Goal: Task Accomplishment & Management: Use online tool/utility

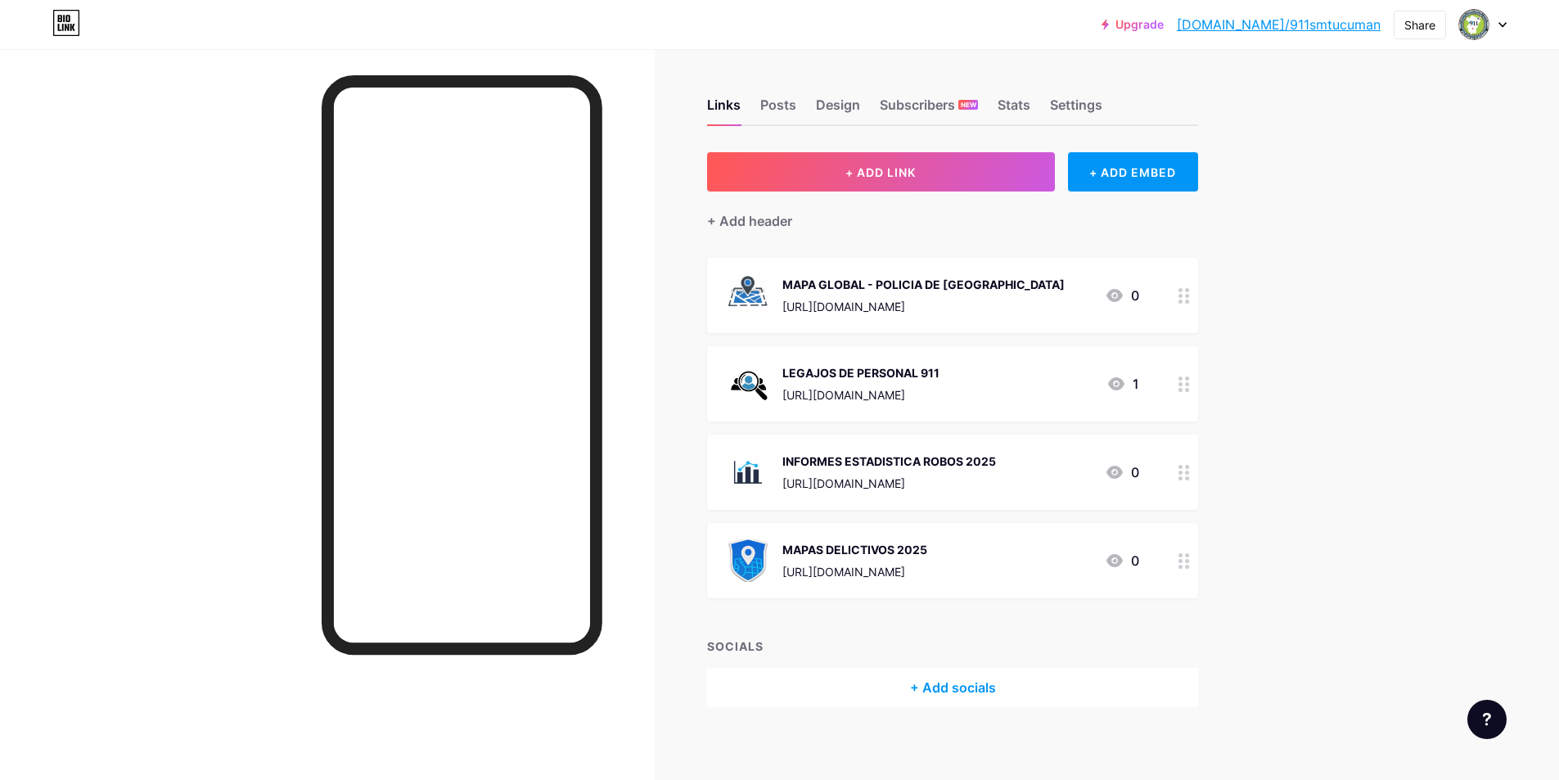
click at [1501, 25] on icon at bounding box center [1502, 25] width 7 height 4
click at [1388, 141] on div "+ Add a new page" at bounding box center [1405, 141] width 183 height 16
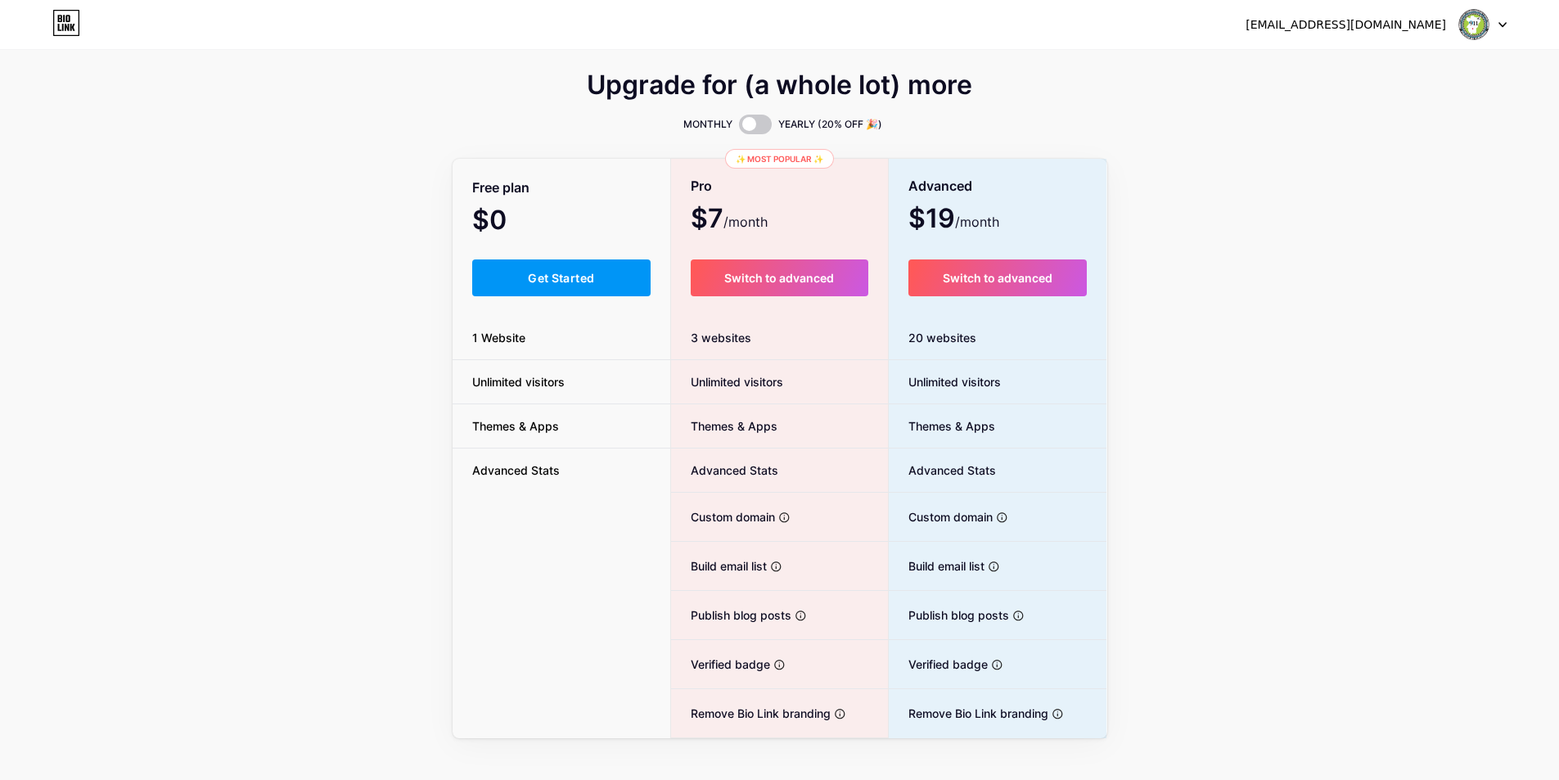
scroll to position [24, 0]
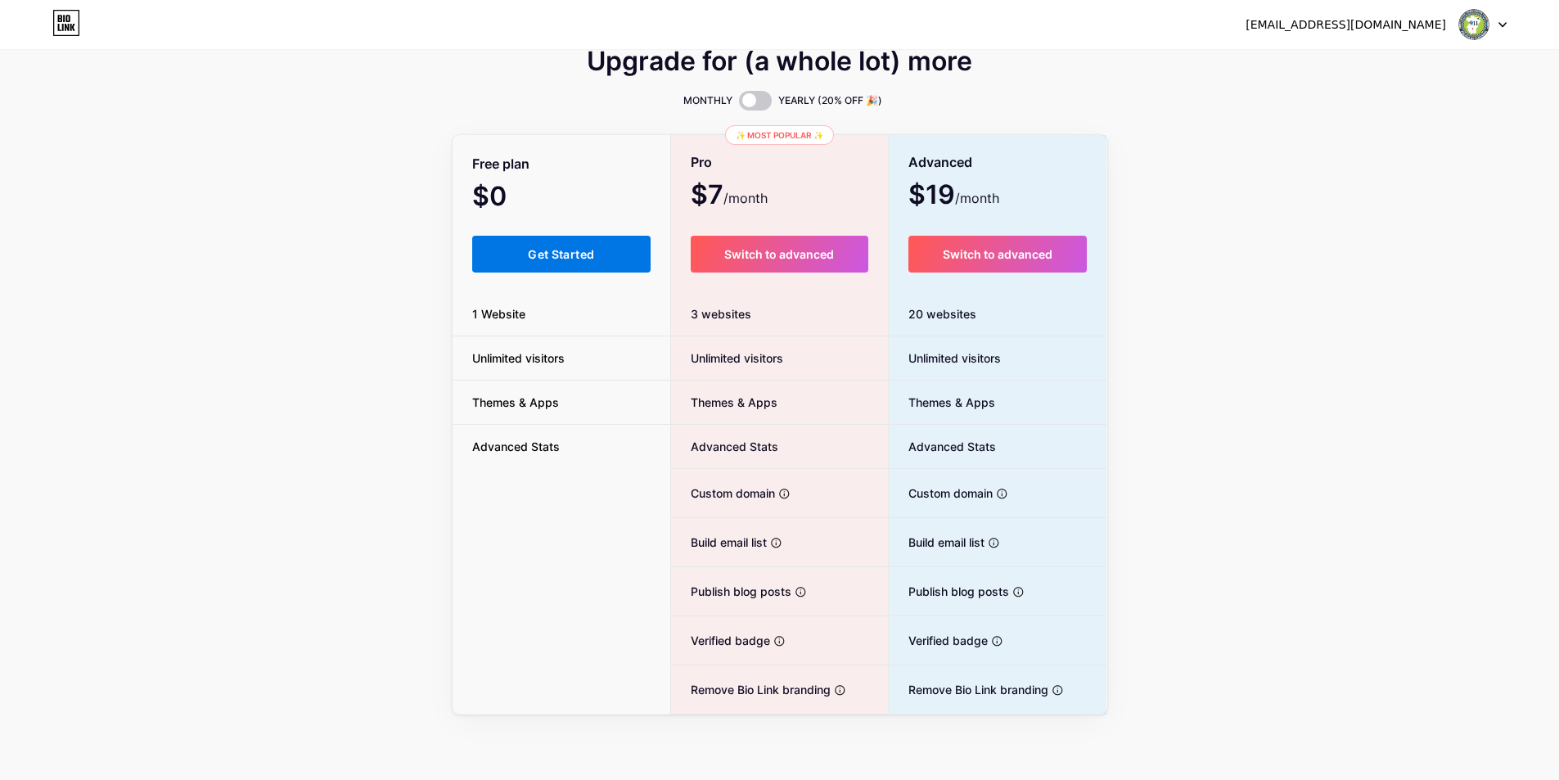
click at [561, 245] on button "Get Started" at bounding box center [561, 254] width 179 height 37
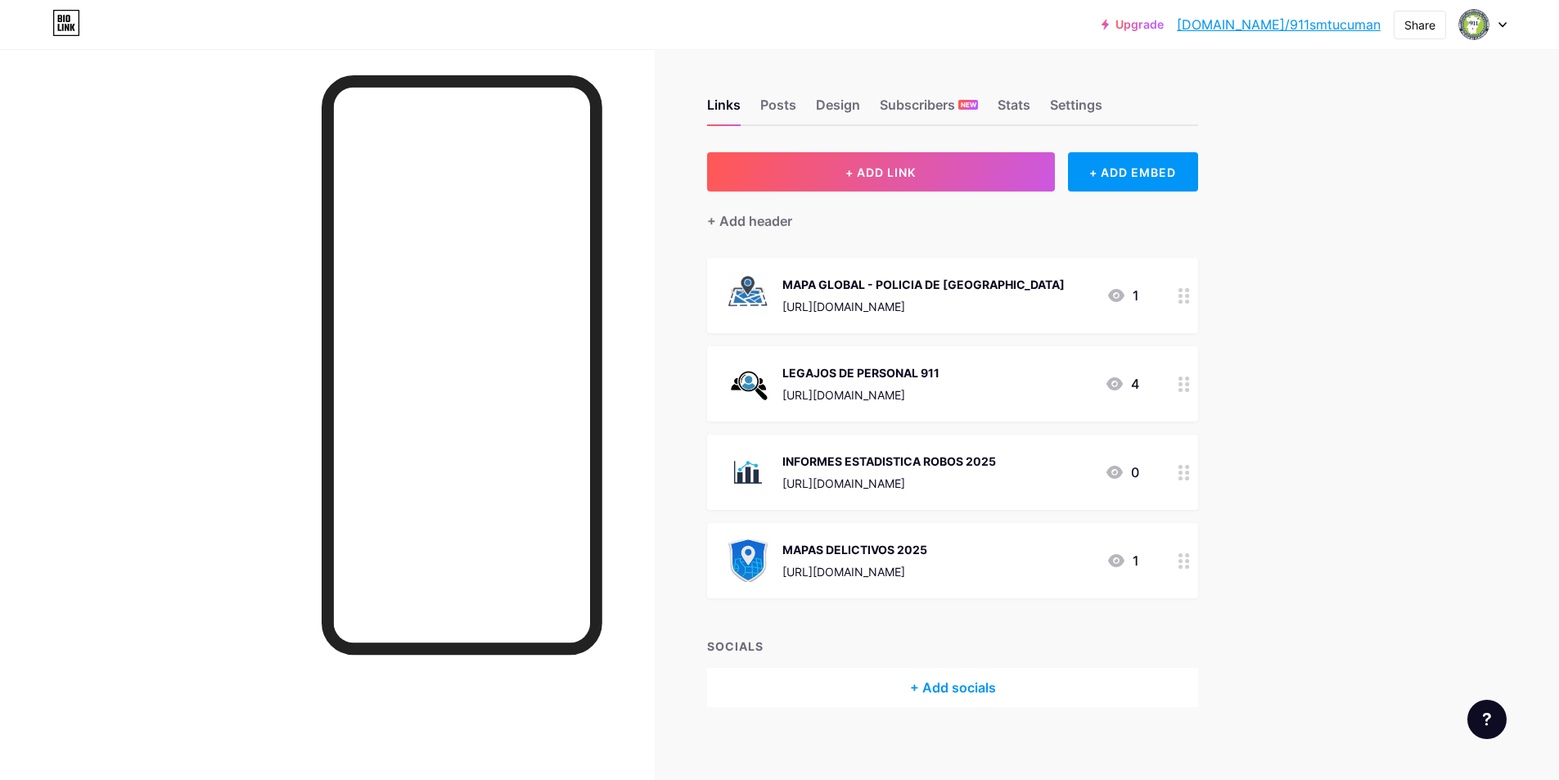
click at [1499, 24] on icon at bounding box center [1502, 25] width 8 height 6
click at [1370, 138] on div "+ Add a new page" at bounding box center [1405, 141] width 183 height 16
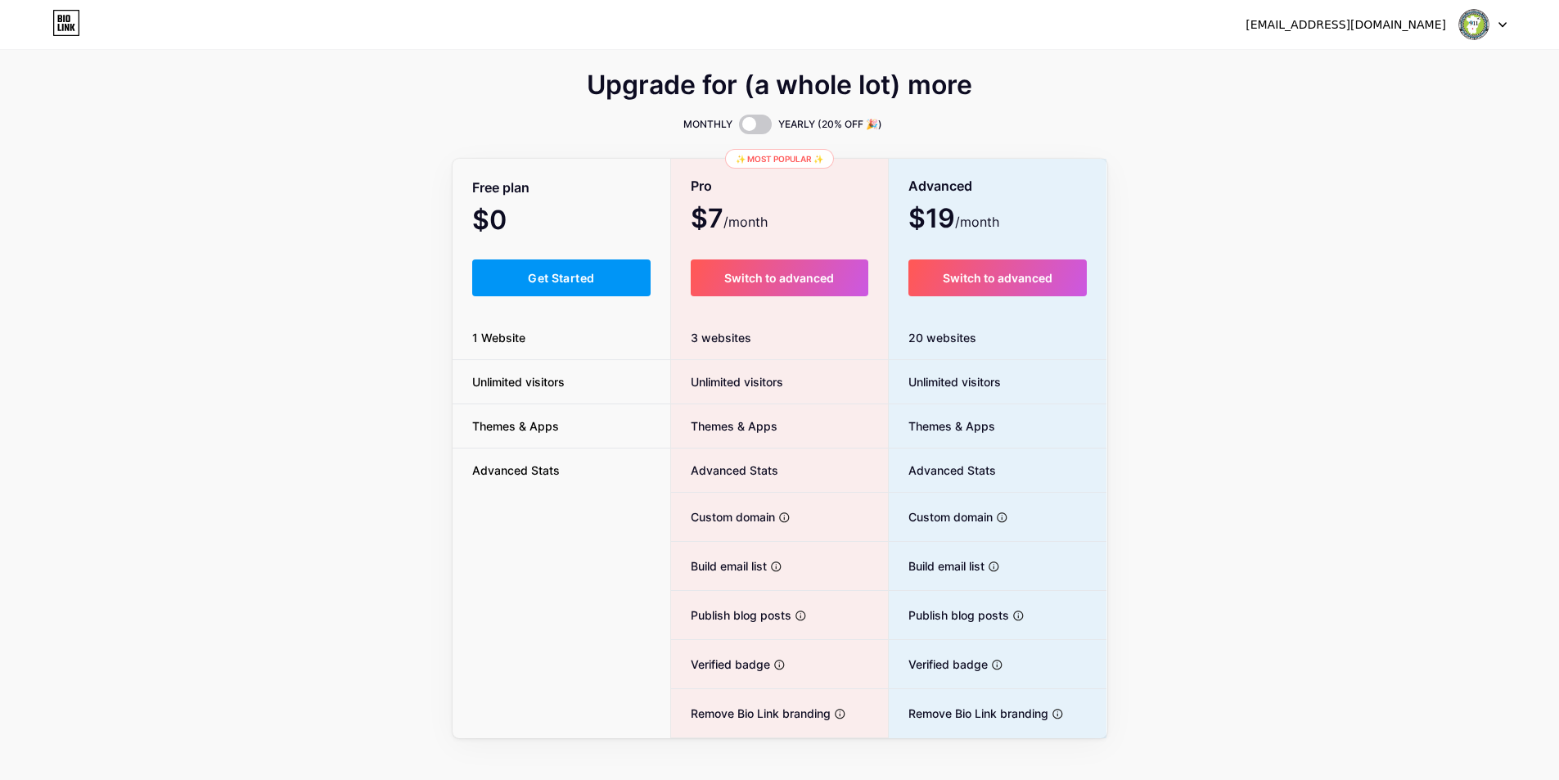
scroll to position [24, 0]
